Goal: Use online tool/utility

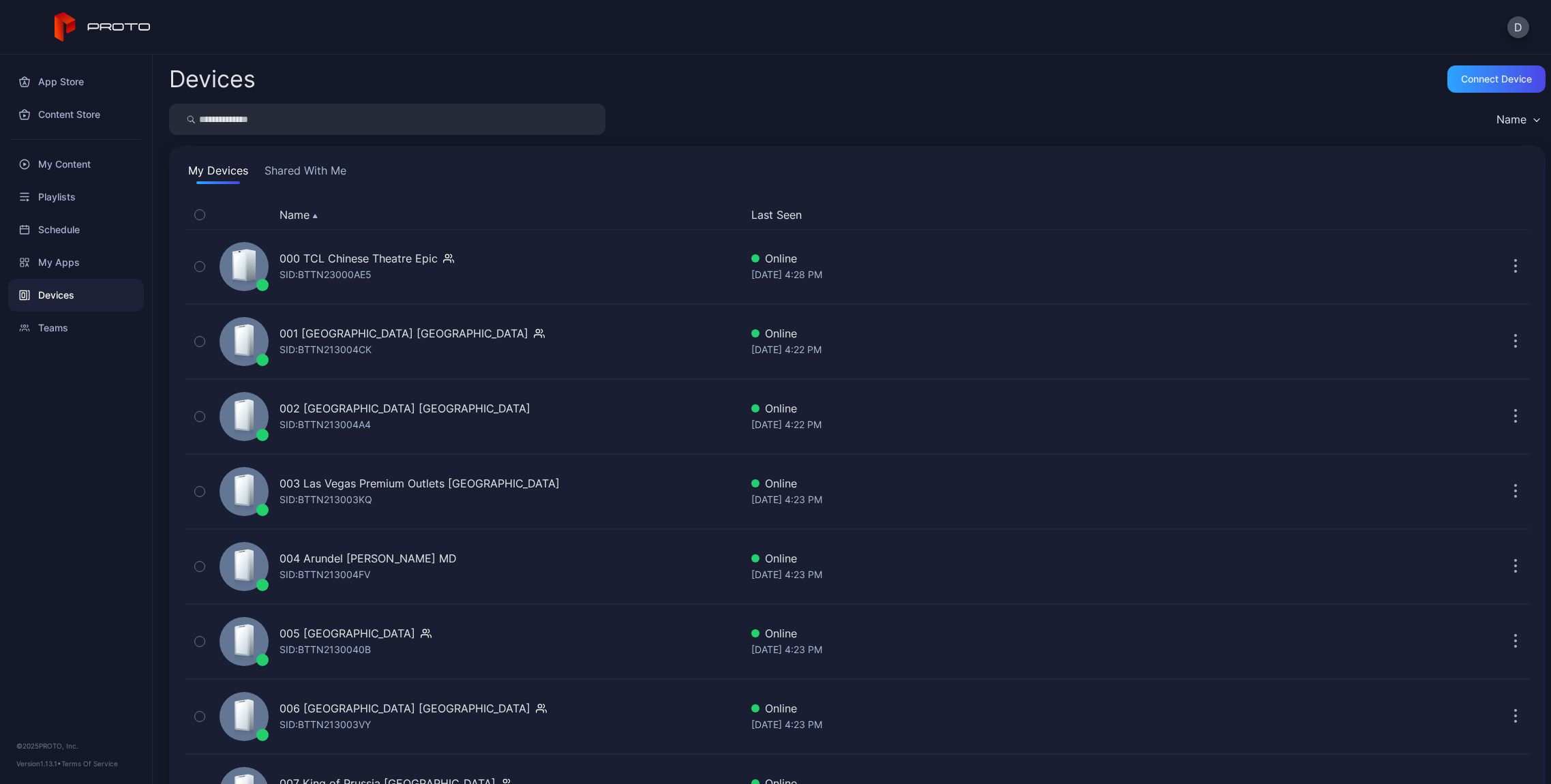
scroll to position [1593, 0]
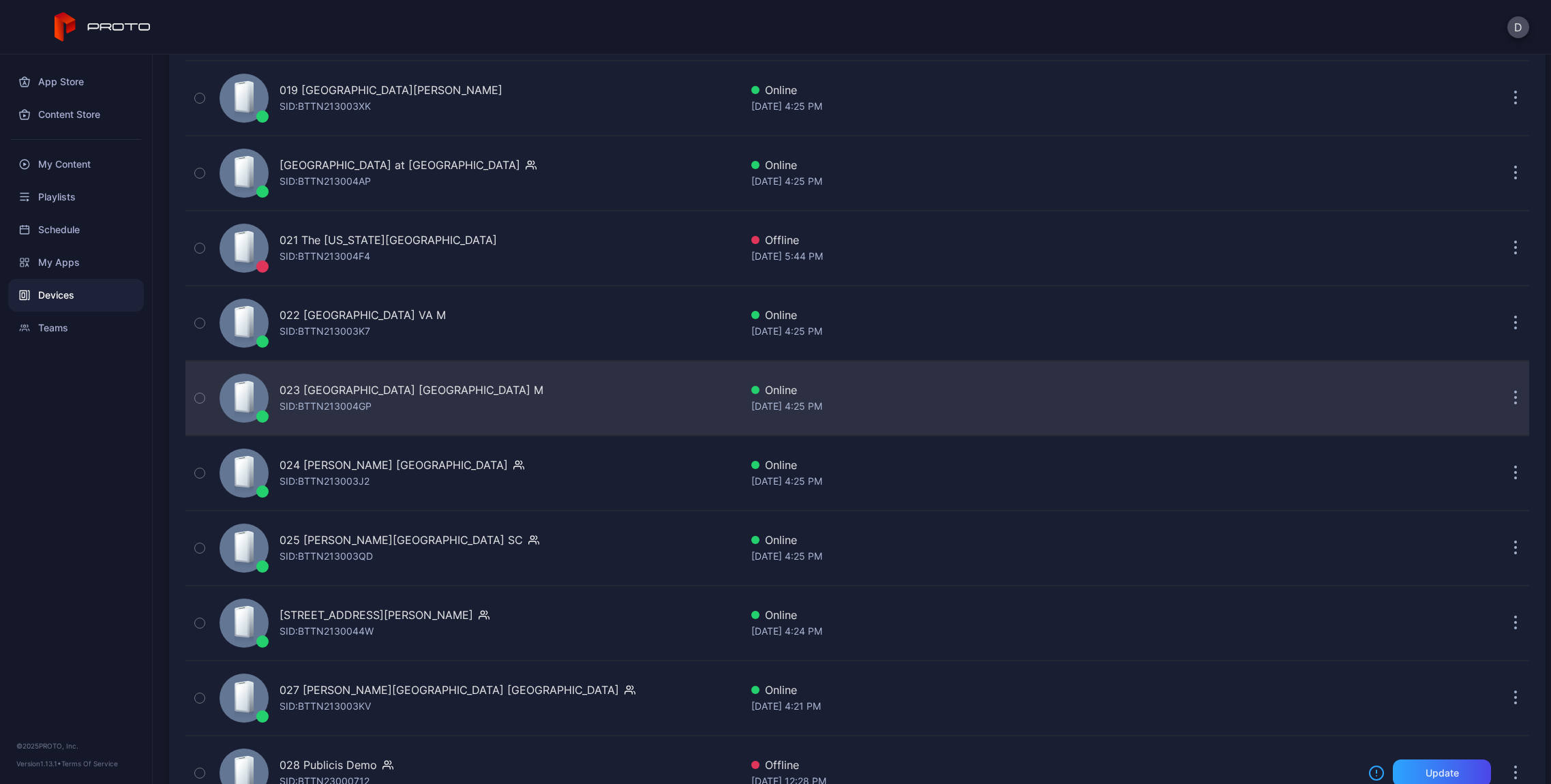
click at [1502, 396] on button "button" at bounding box center [1515, 398] width 27 height 27
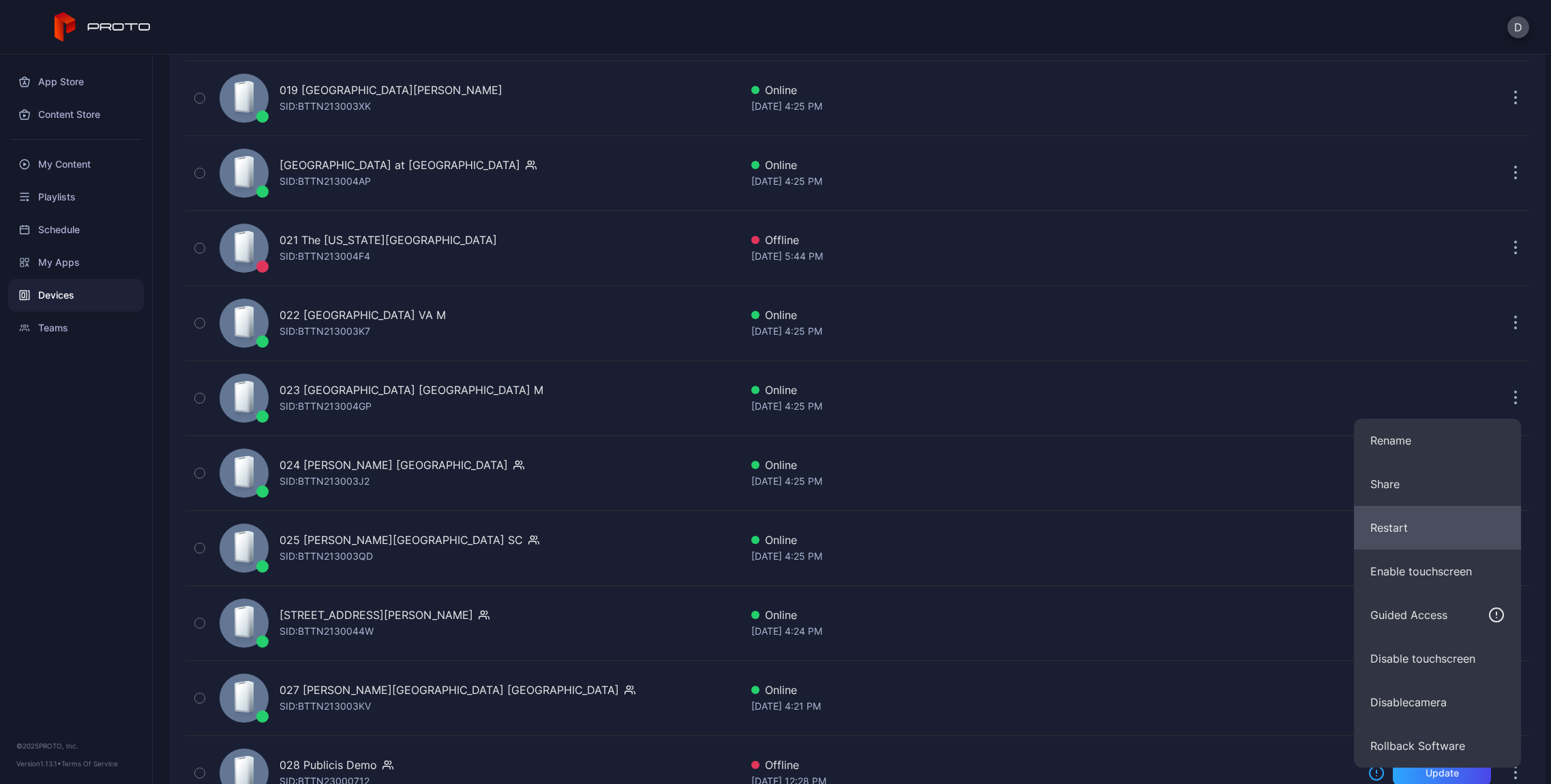
click at [1419, 529] on button "Restart" at bounding box center [1437, 527] width 167 height 43
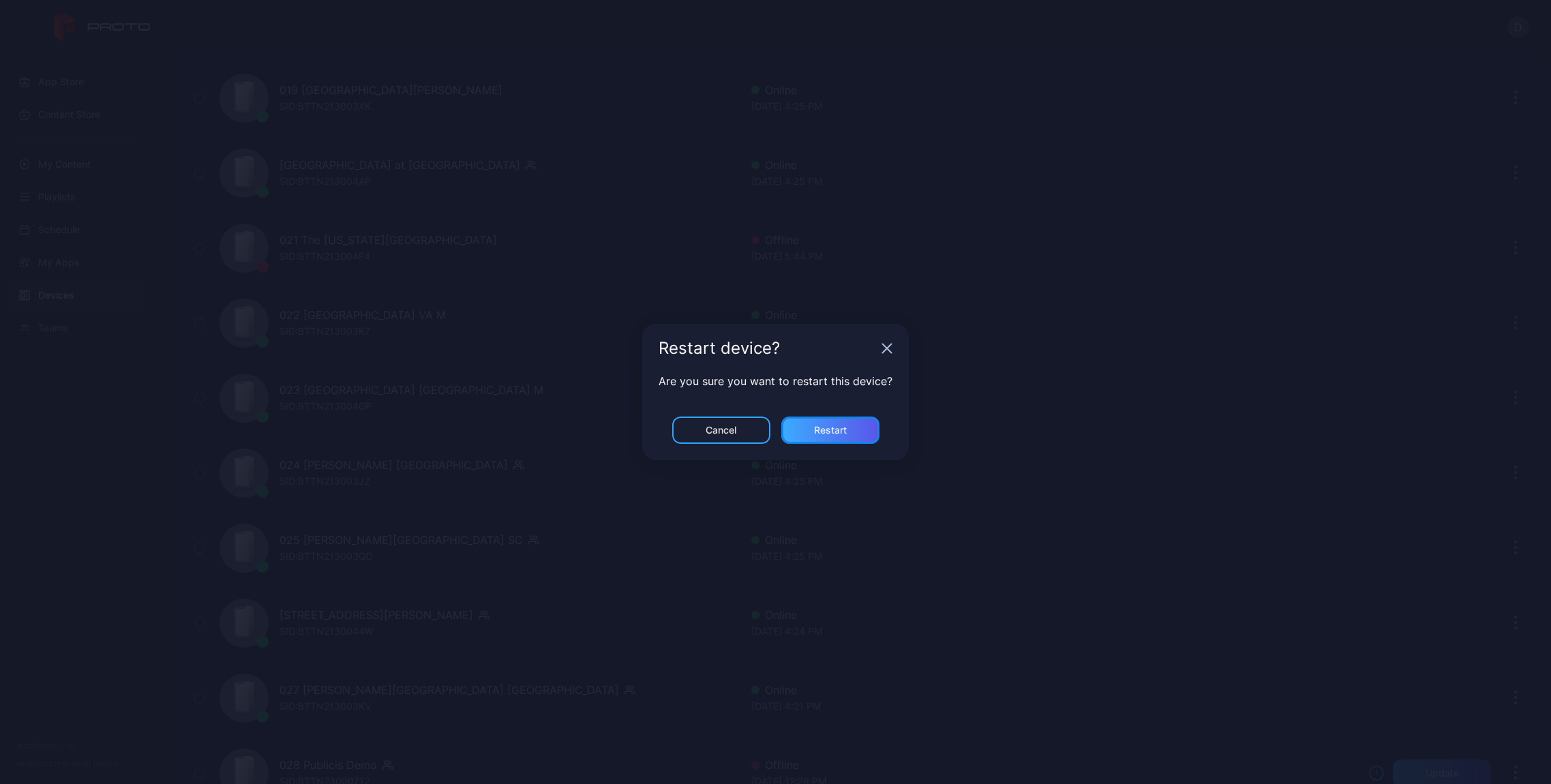
click at [844, 434] on div "Restart" at bounding box center [830, 430] width 32 height 11
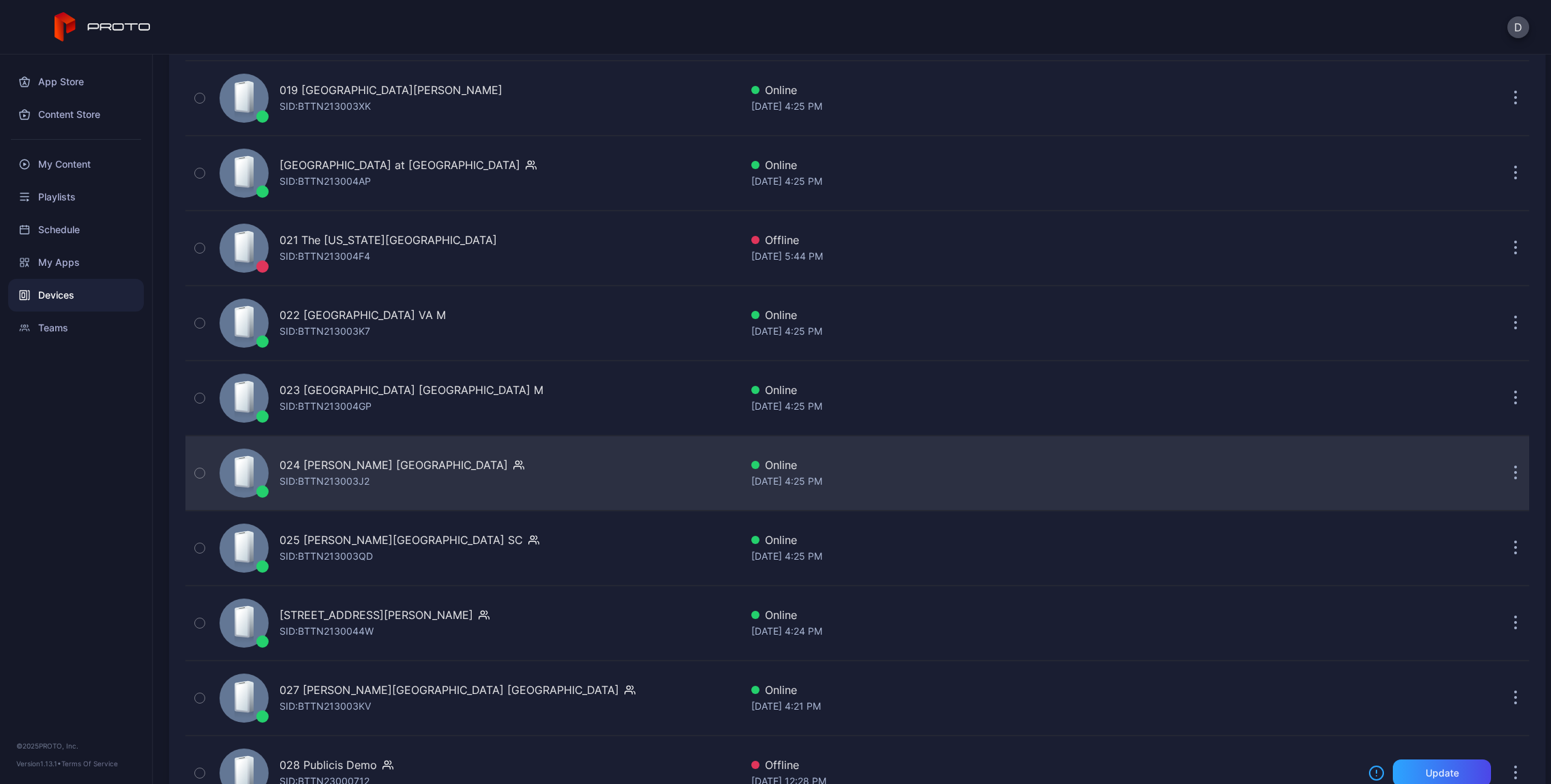
click at [1503, 471] on button "button" at bounding box center [1515, 473] width 27 height 27
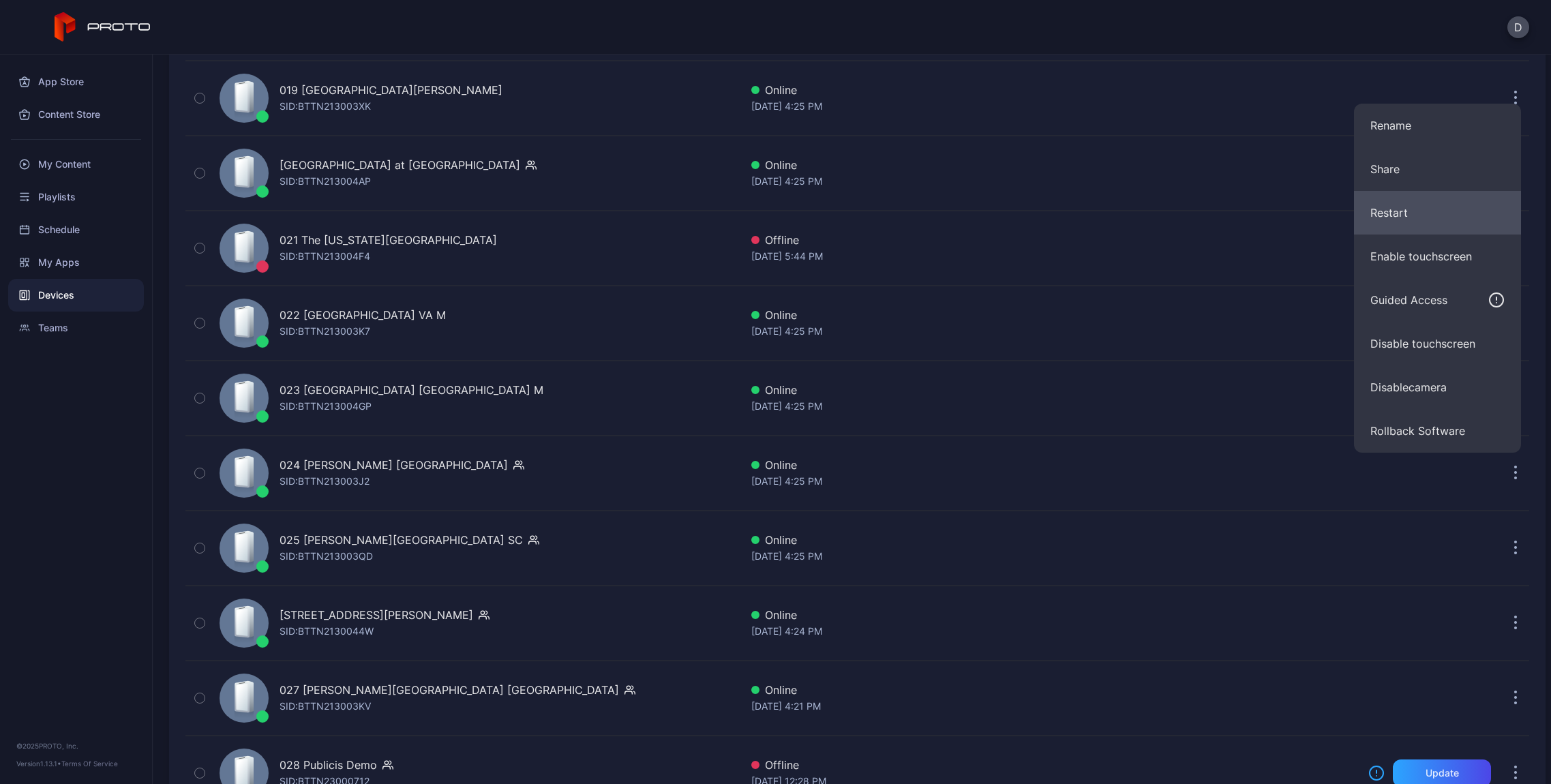
click at [1394, 217] on button "Restart" at bounding box center [1437, 212] width 167 height 43
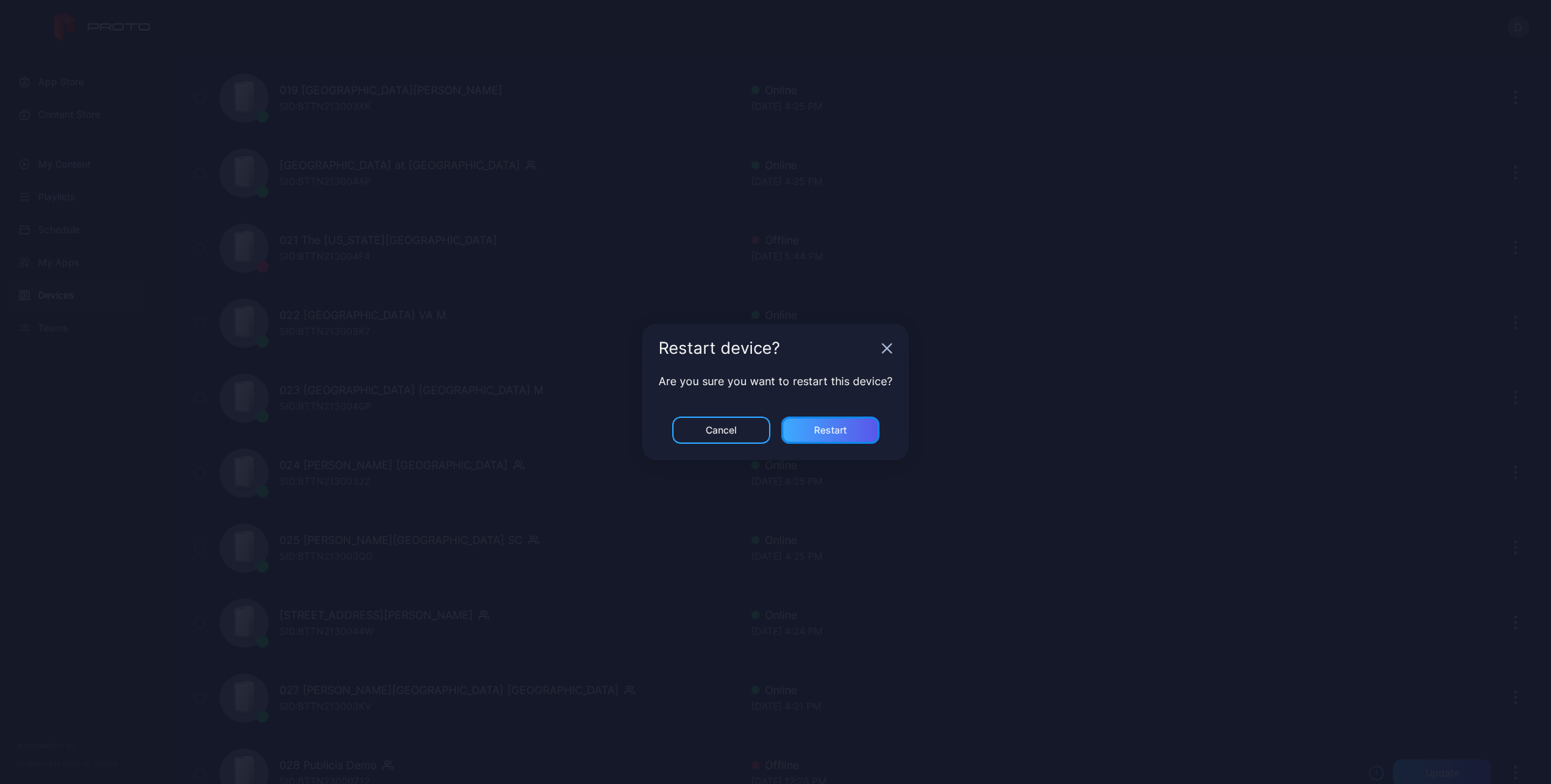
click at [850, 423] on div "Restart" at bounding box center [830, 430] width 98 height 27
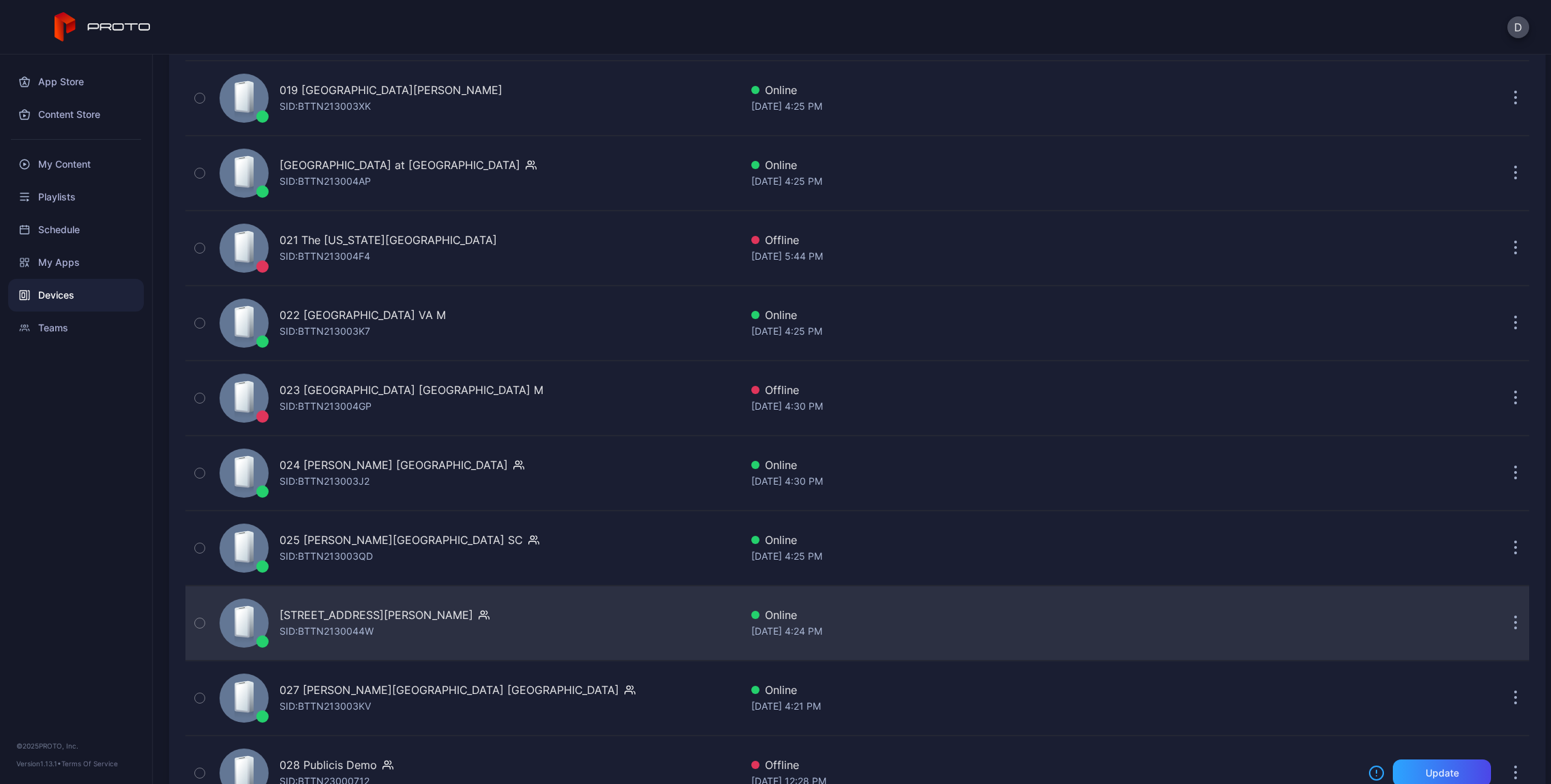
click at [1514, 617] on icon "button" at bounding box center [1515, 617] width 2 height 2
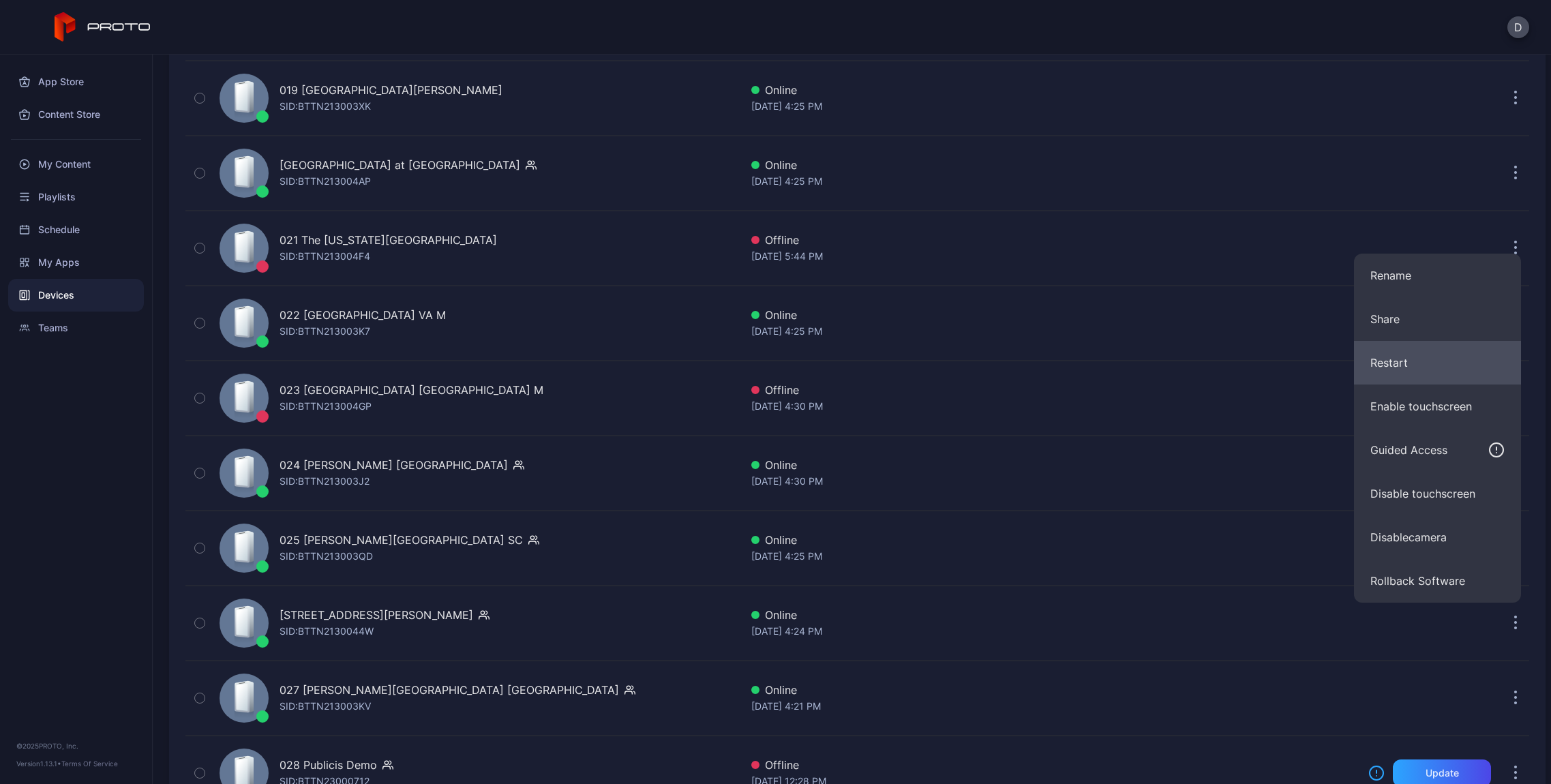
click at [1415, 357] on button "Restart" at bounding box center [1437, 362] width 167 height 43
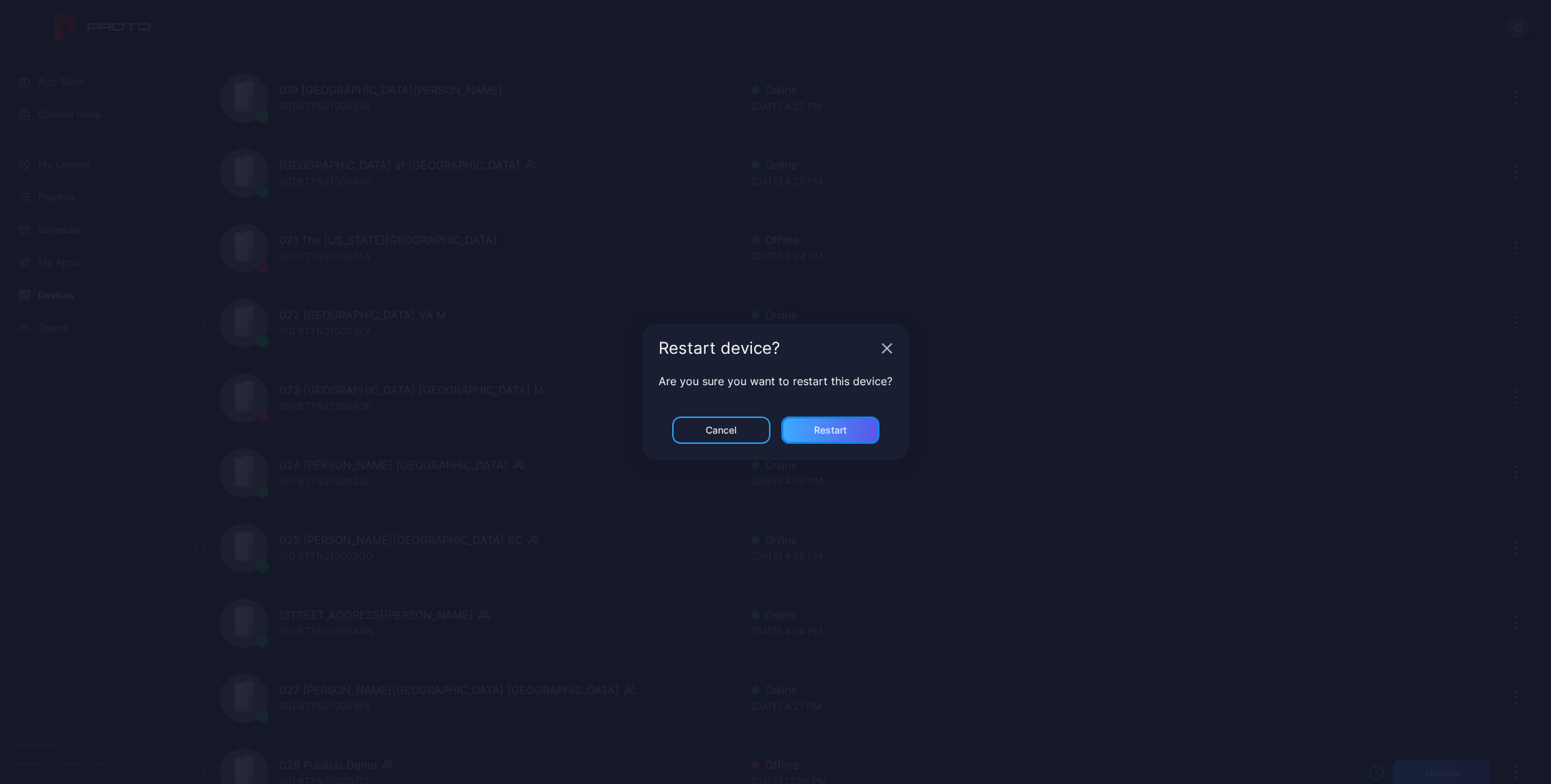
click at [833, 437] on div "Restart" at bounding box center [830, 430] width 98 height 27
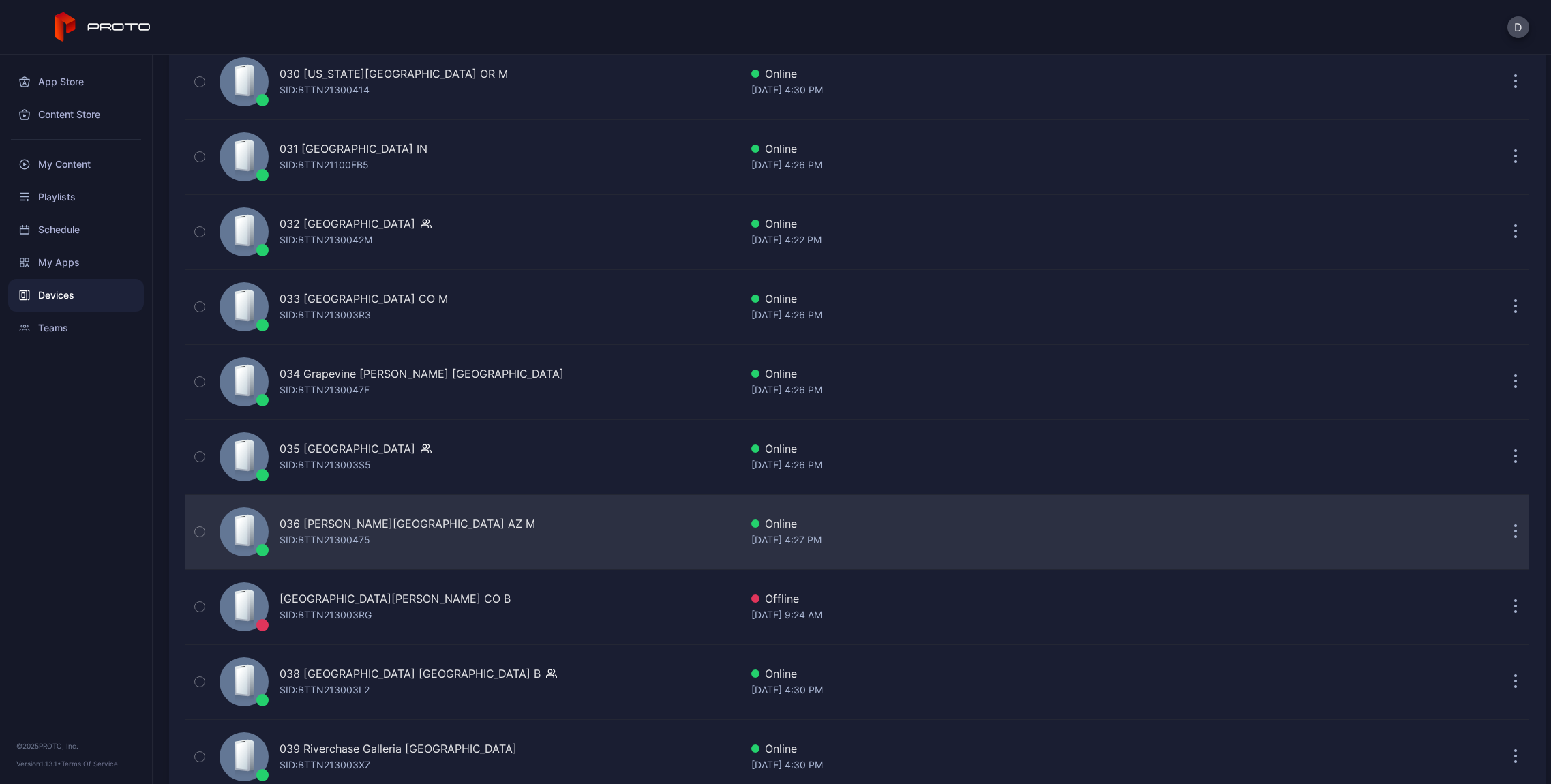
scroll to position [2559, 0]
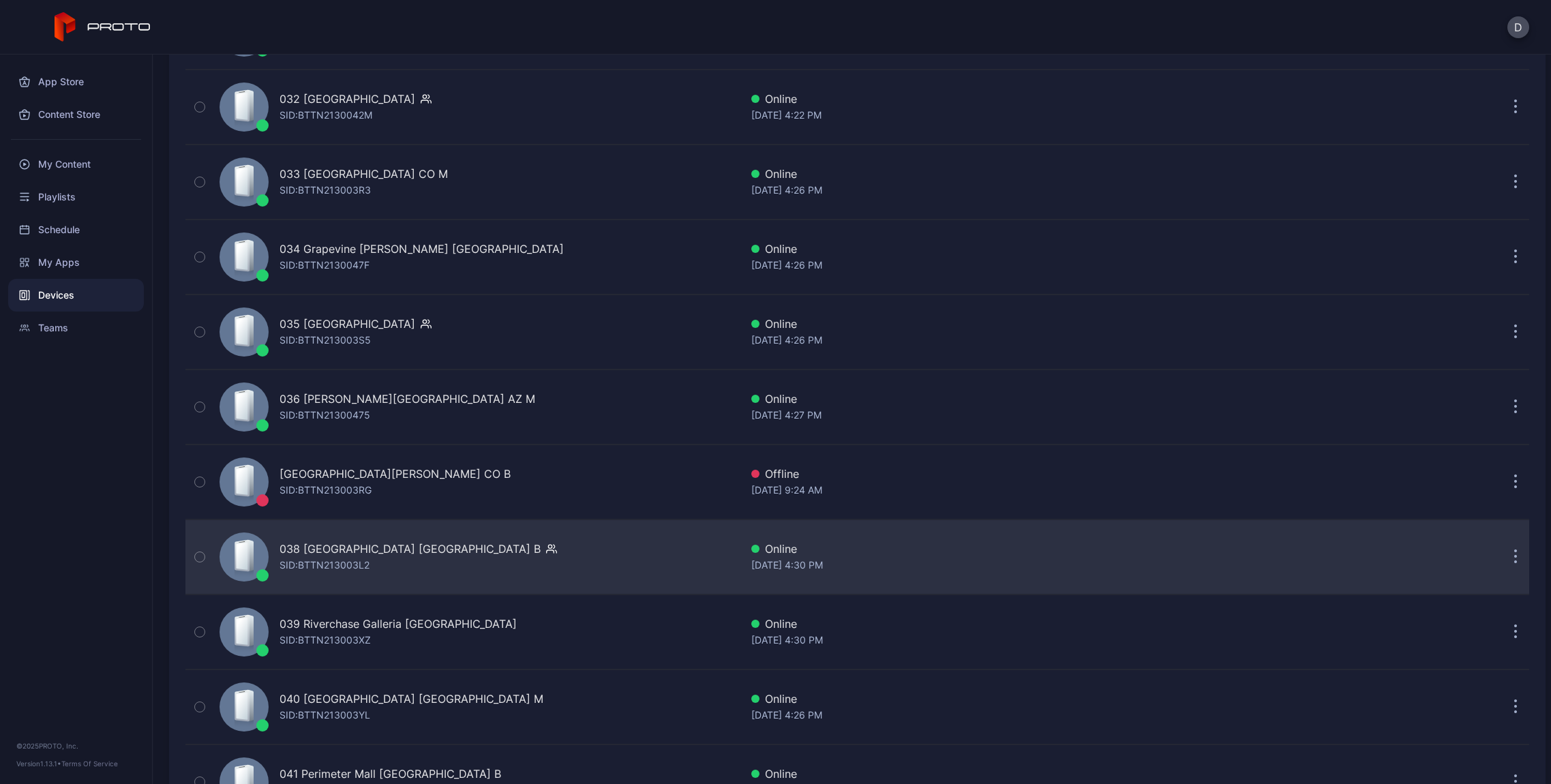
click at [1502, 550] on button "button" at bounding box center [1515, 557] width 27 height 27
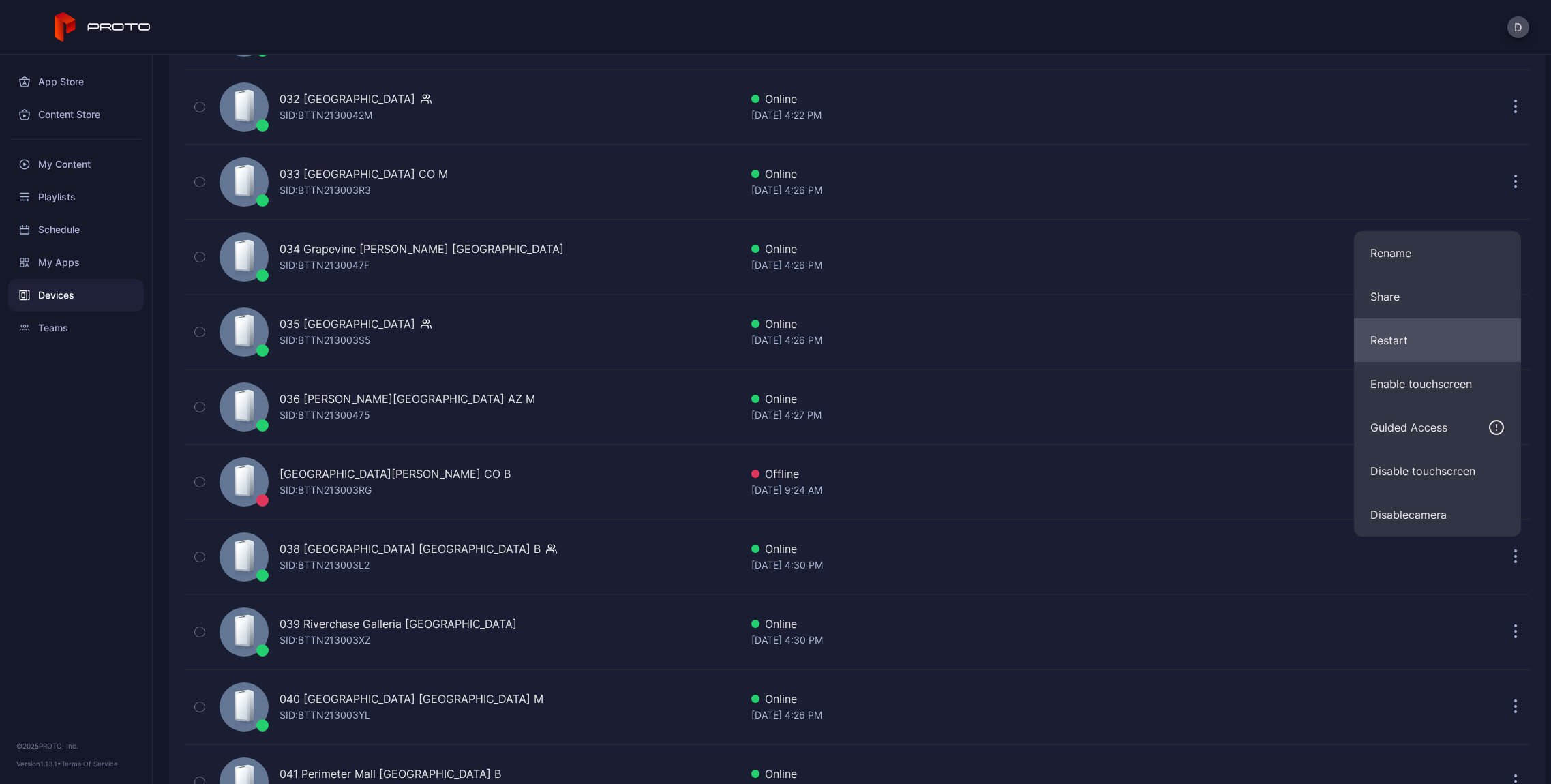
click at [1429, 344] on button "Restart" at bounding box center [1437, 340] width 167 height 43
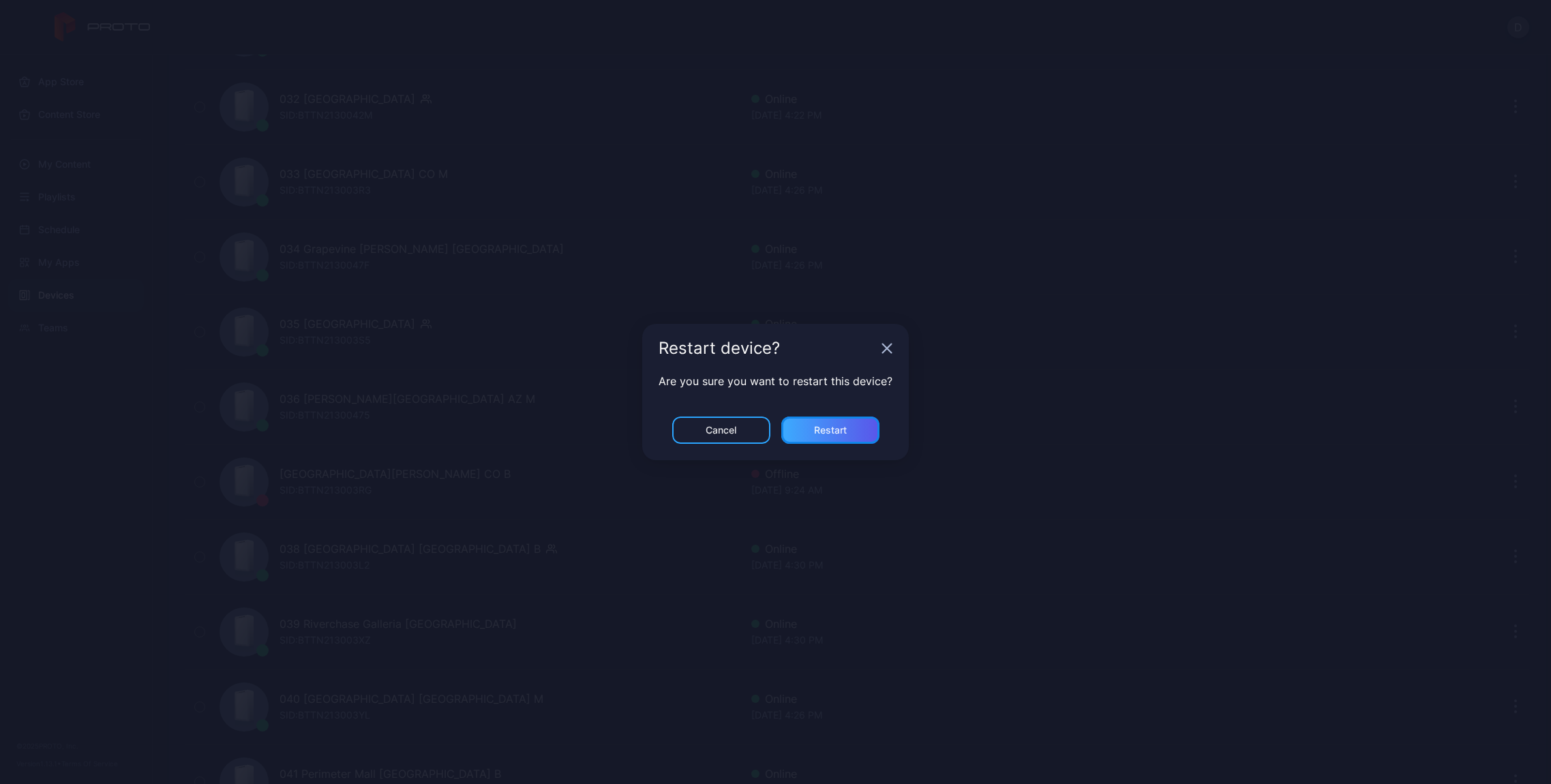
click at [817, 426] on div "Restart" at bounding box center [830, 430] width 32 height 11
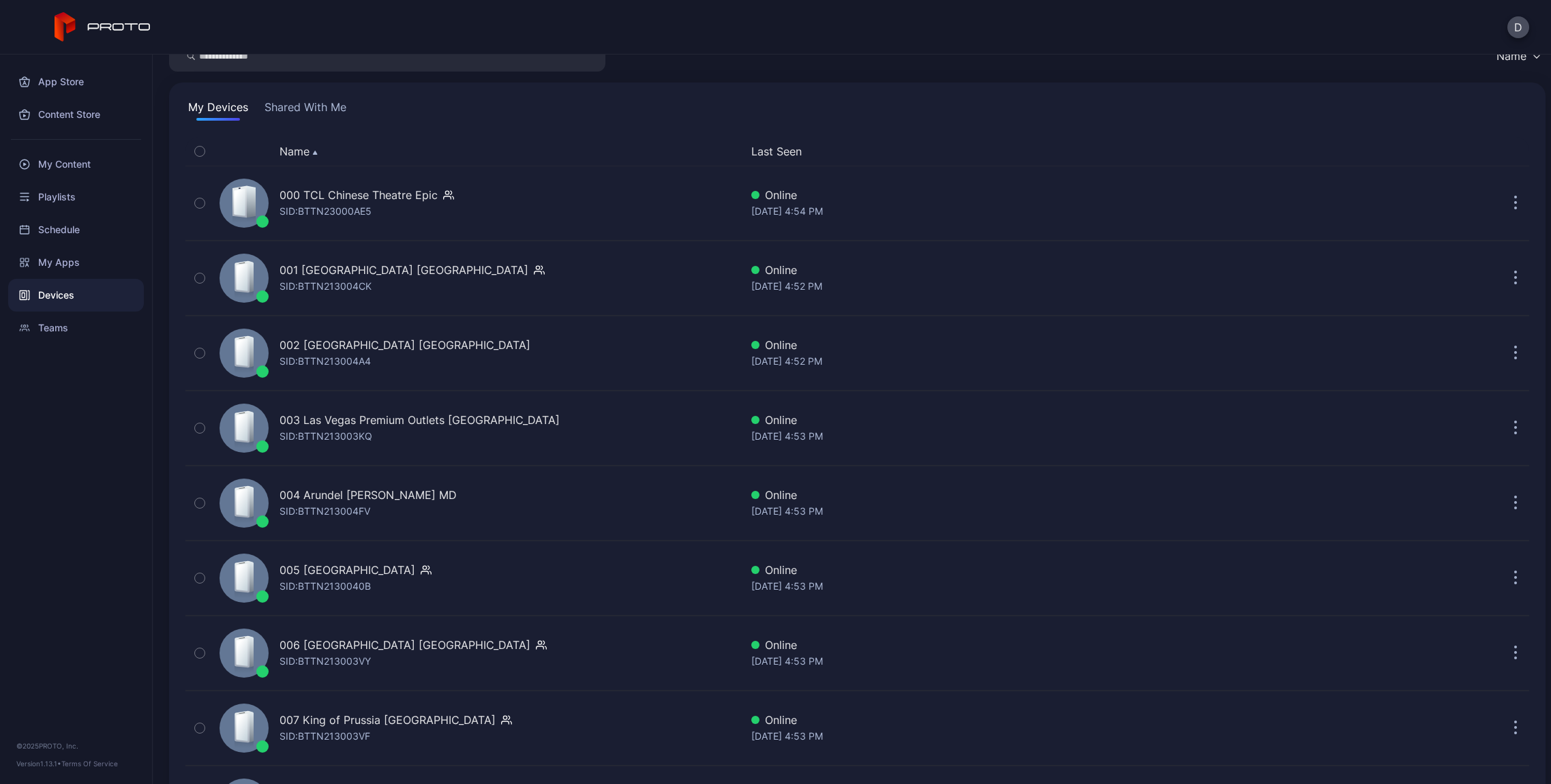
scroll to position [0, 0]
